Goal: Information Seeking & Learning: Understand process/instructions

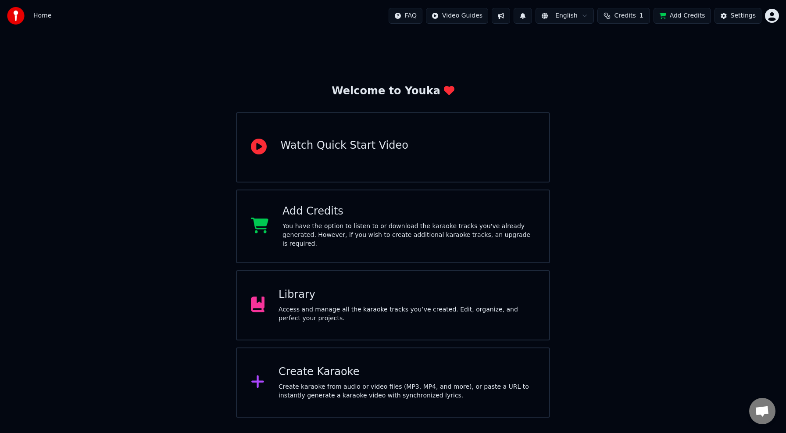
click at [772, 16] on html "Home FAQ Video Guides English Credits 1 Add Credits Settings Welcome to Youka W…" at bounding box center [393, 209] width 786 height 418
click at [614, 117] on html "Home FAQ Video Guides English Credits 1 Add Credits Settings Welcome to Youka W…" at bounding box center [393, 209] width 786 height 418
click at [397, 233] on div "You have the option to listen to or download the karaoke tracks you've already …" at bounding box center [409, 235] width 253 height 26
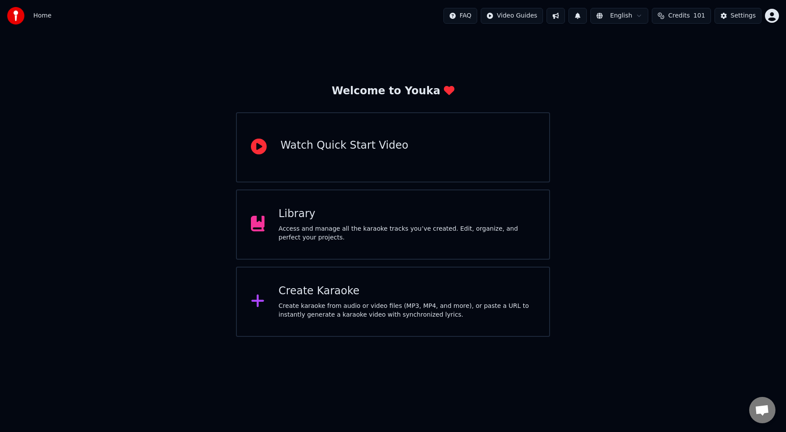
click at [366, 223] on div "Library Access and manage all the karaoke tracks you’ve created. Edit, organize…" at bounding box center [407, 224] width 257 height 35
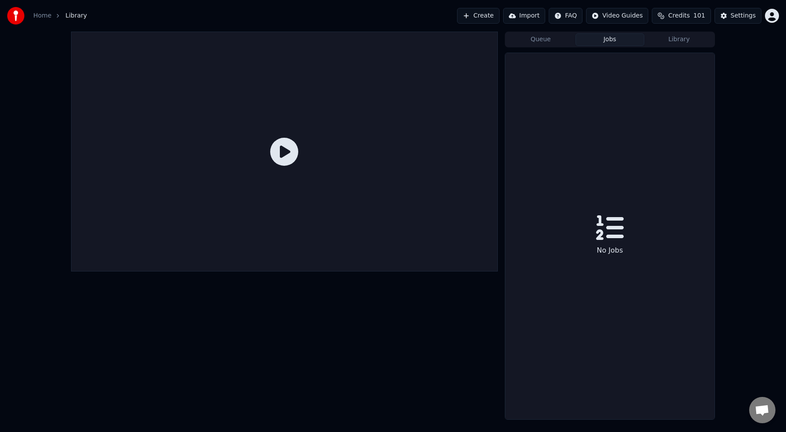
click at [605, 39] on button "Jobs" at bounding box center [610, 39] width 69 height 13
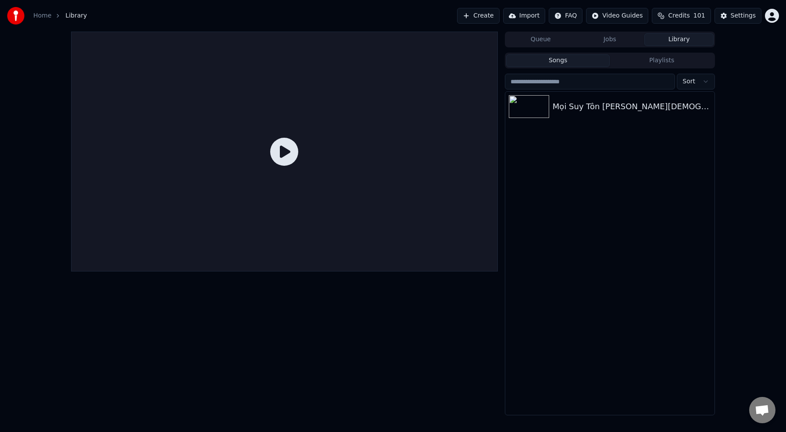
click at [676, 41] on button "Library" at bounding box center [679, 39] width 69 height 13
click at [619, 15] on html "Home Library Create Import FAQ Video Guides Credits 101 Settings Queue Jobs Lib…" at bounding box center [393, 216] width 786 height 432
click at [629, 48] on div "Lyrics Sync Guide" at bounding box center [624, 49] width 61 height 14
